Goal: Check status

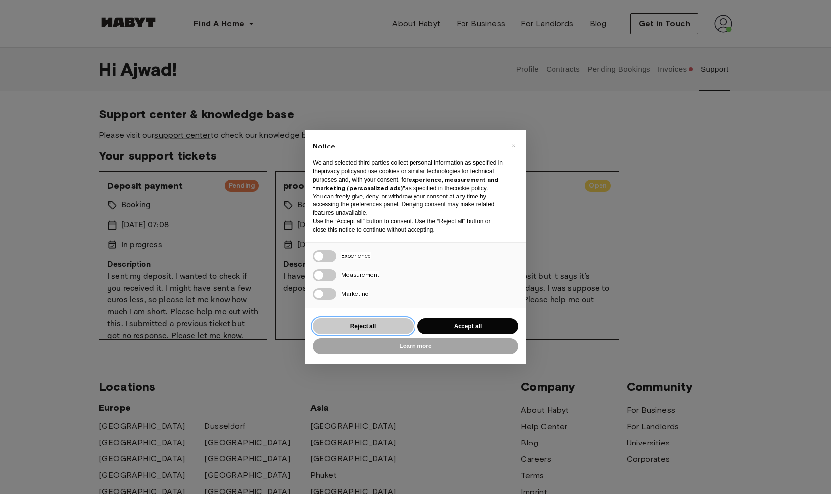
click at [393, 323] on button "Reject all" at bounding box center [363, 326] width 101 height 16
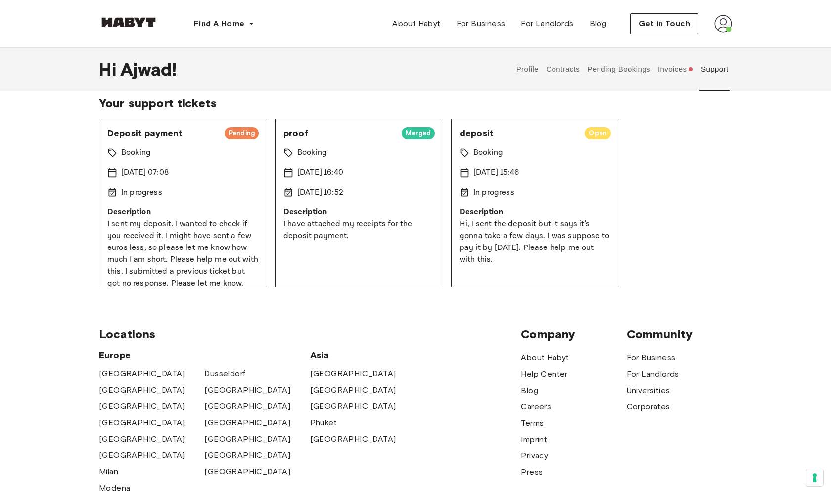
click at [223, 223] on p "I sent my deposit. I wanted to check if you received it. I might have sent a fe…" at bounding box center [182, 253] width 151 height 71
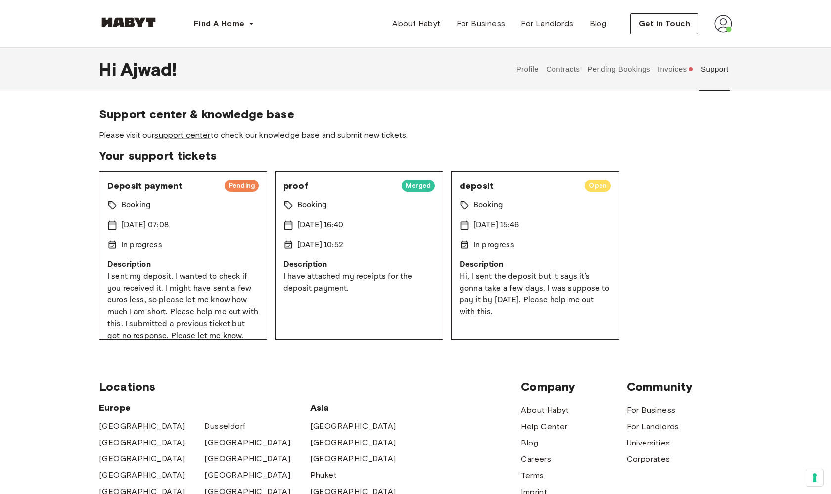
click at [86, 250] on div "Support center & knowledge base Please visit our support center to check our kn…" at bounding box center [415, 223] width 712 height 232
click at [676, 71] on button "Invoices" at bounding box center [675, 69] width 38 height 44
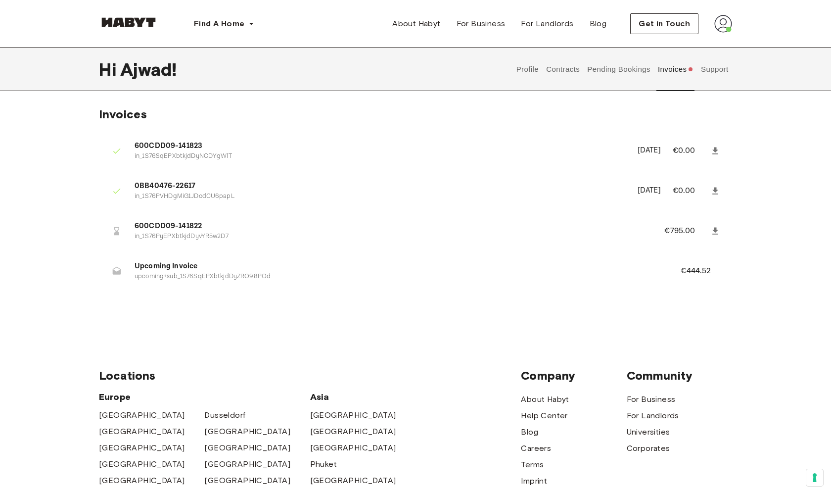
click at [727, 73] on button "Support" at bounding box center [714, 69] width 30 height 44
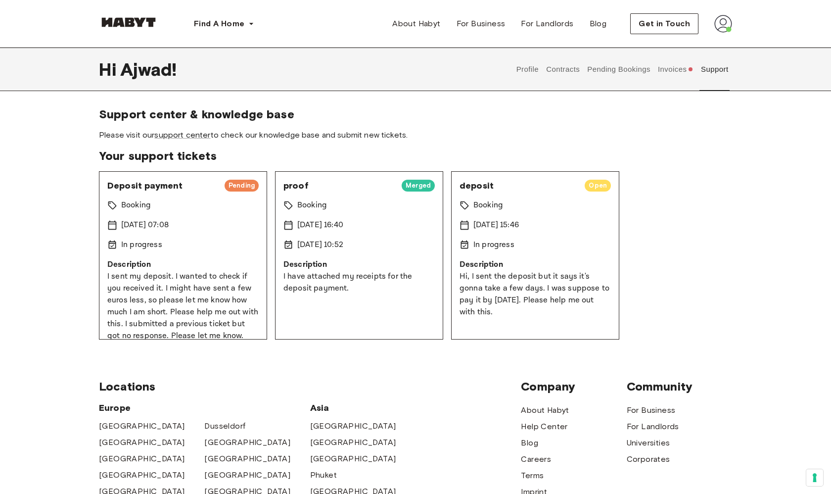
click at [674, 71] on button "Invoices" at bounding box center [675, 69] width 38 height 44
